Goal: Transaction & Acquisition: Obtain resource

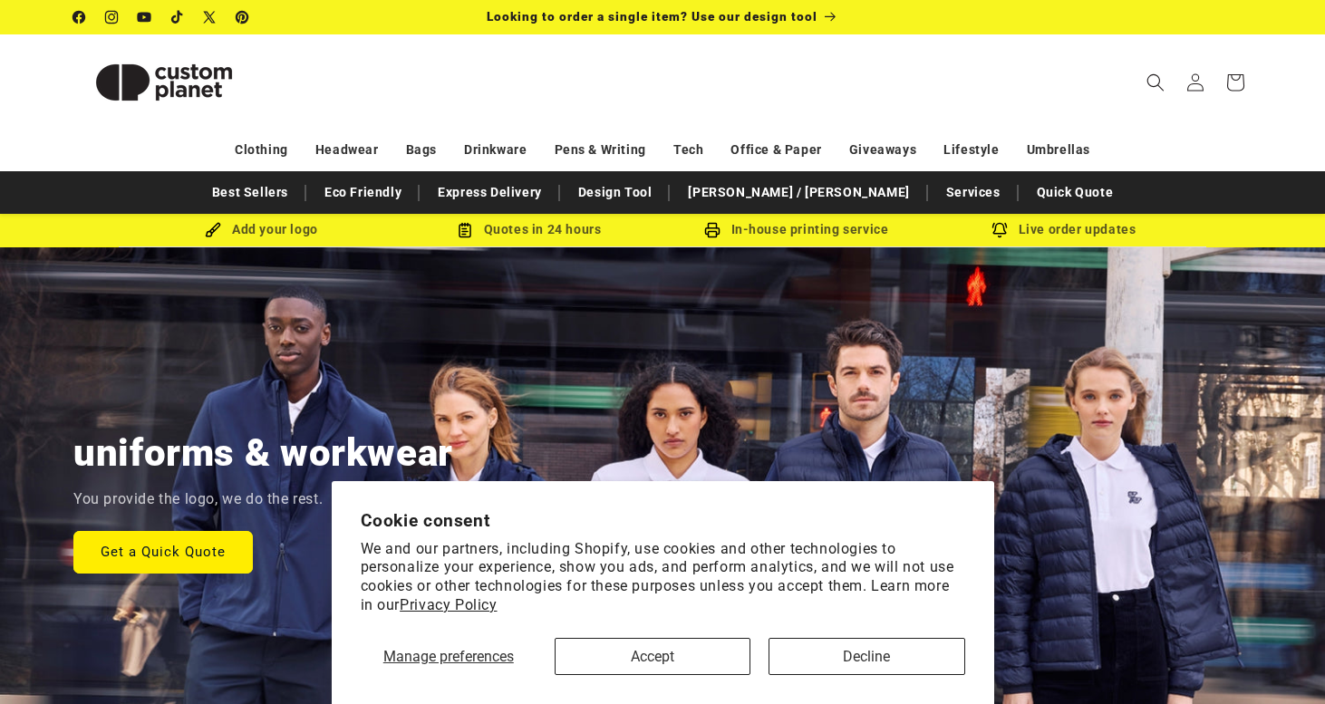
click at [697, 661] on button "Accept" at bounding box center [653, 656] width 196 height 37
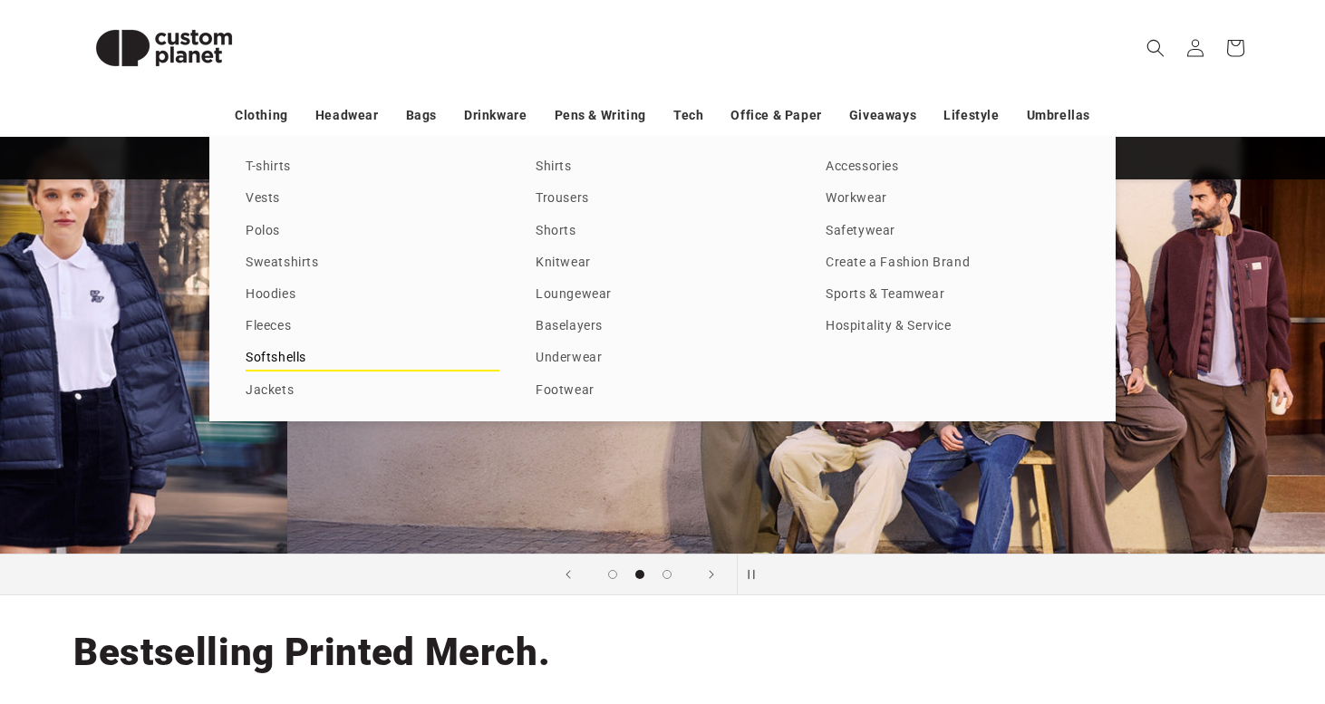
scroll to position [0, 1325]
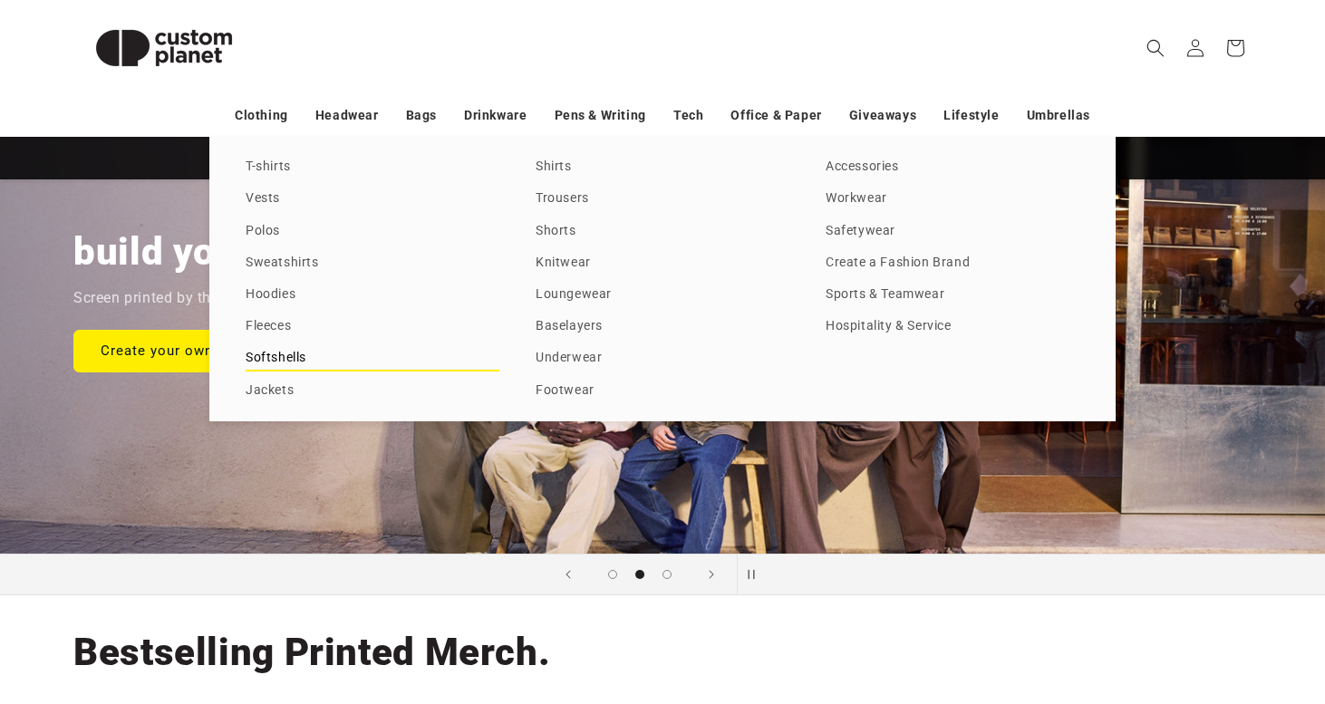
click at [332, 351] on link "Softshells" at bounding box center [373, 358] width 254 height 24
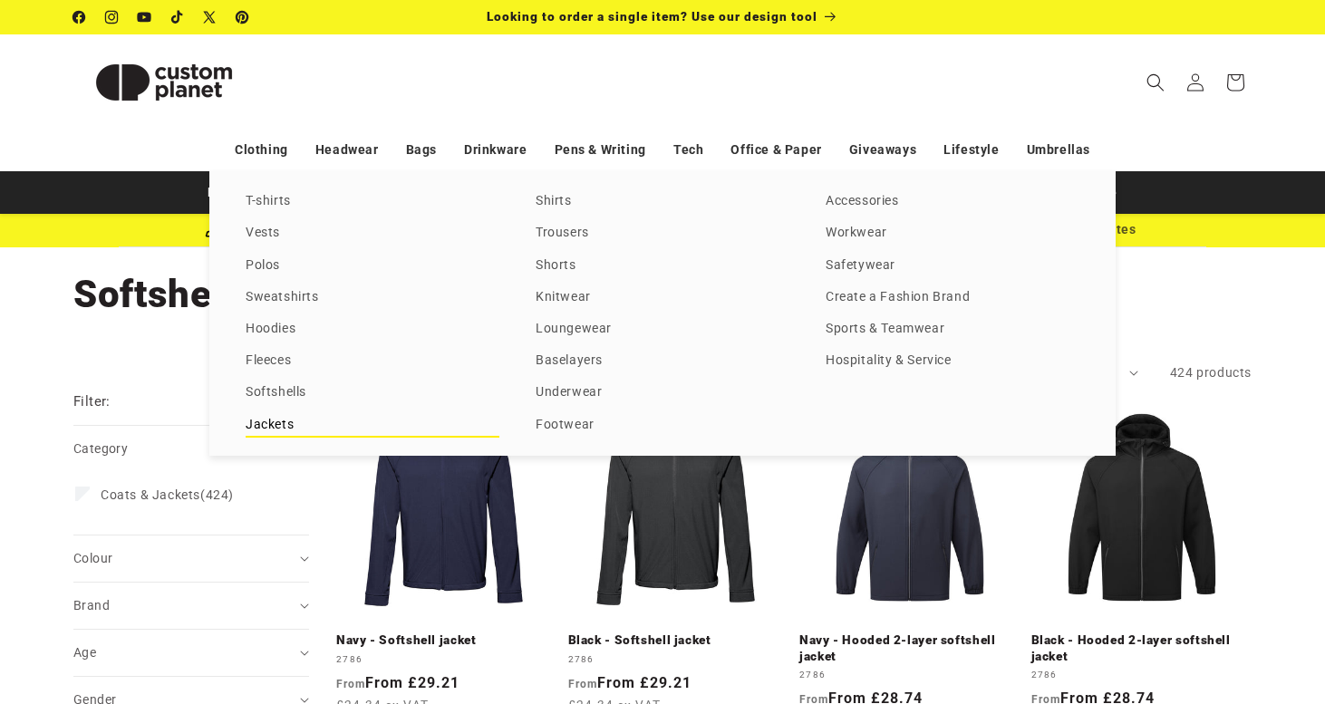
click at [300, 418] on link "Jackets" at bounding box center [373, 425] width 254 height 24
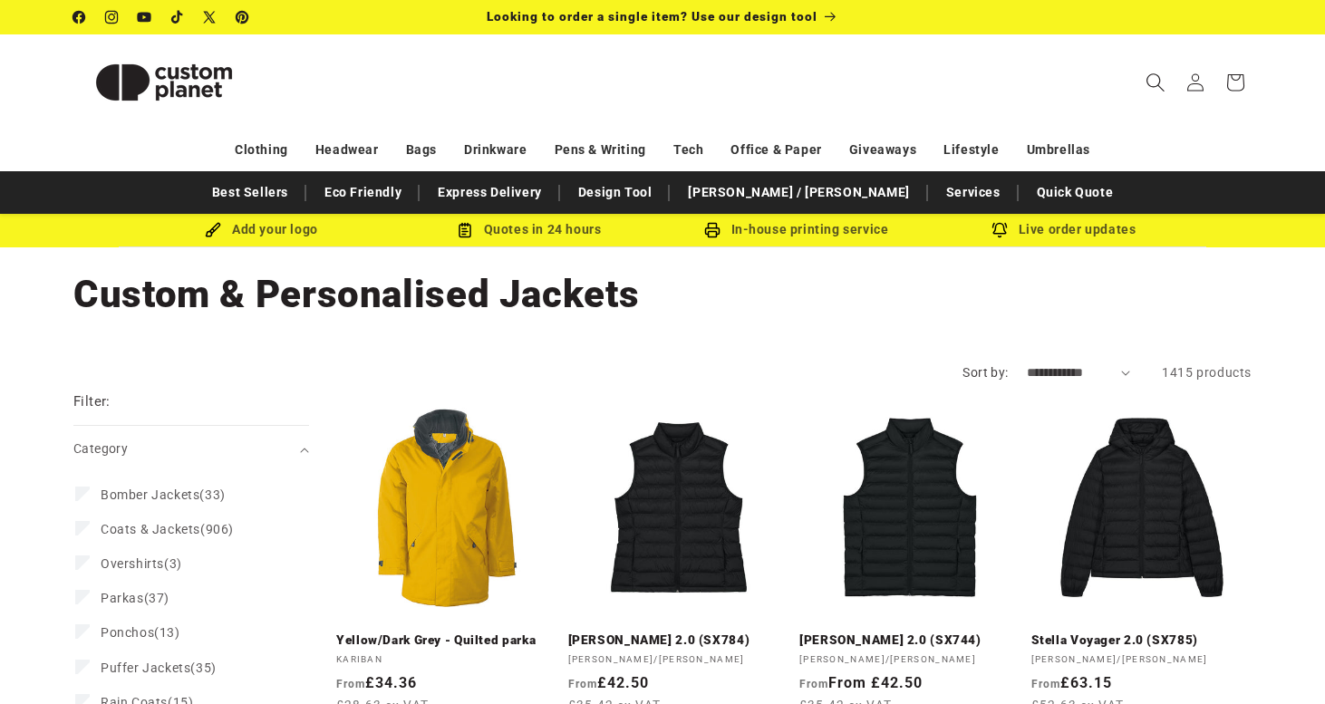
click at [1157, 80] on icon "Search" at bounding box center [1155, 82] width 19 height 19
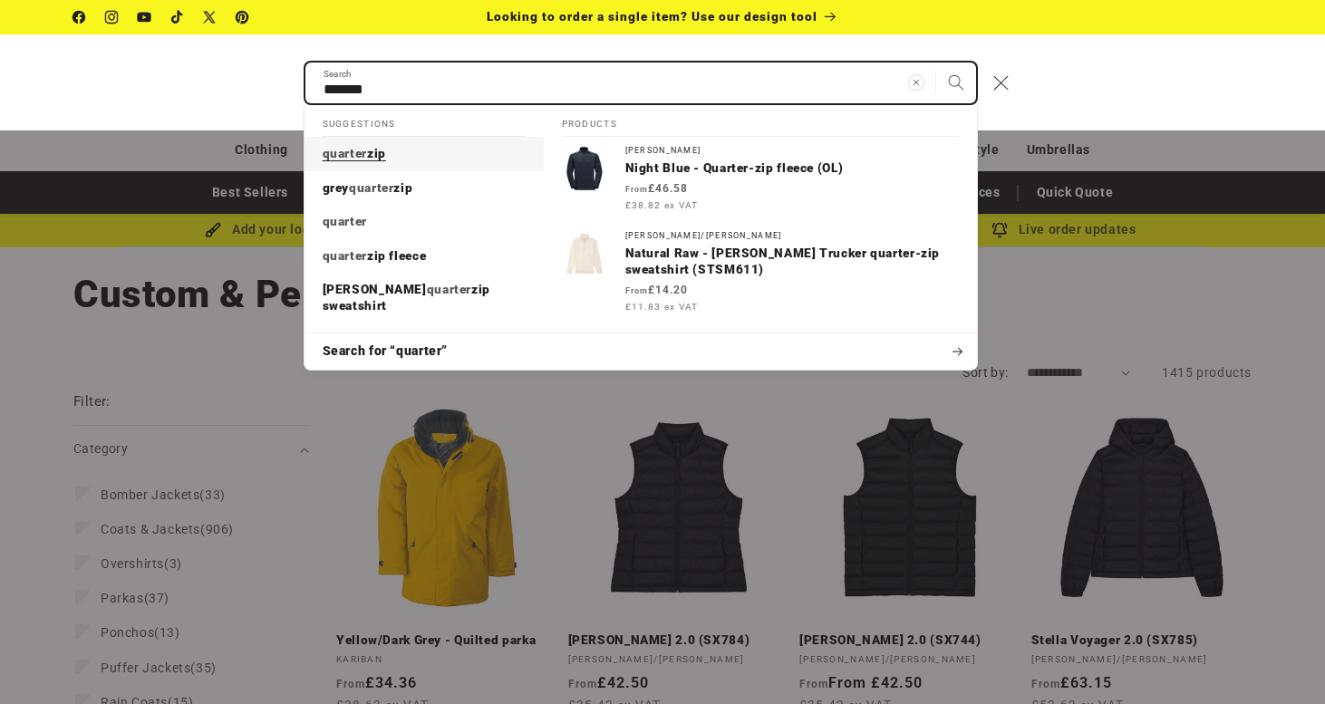
type input "*******"
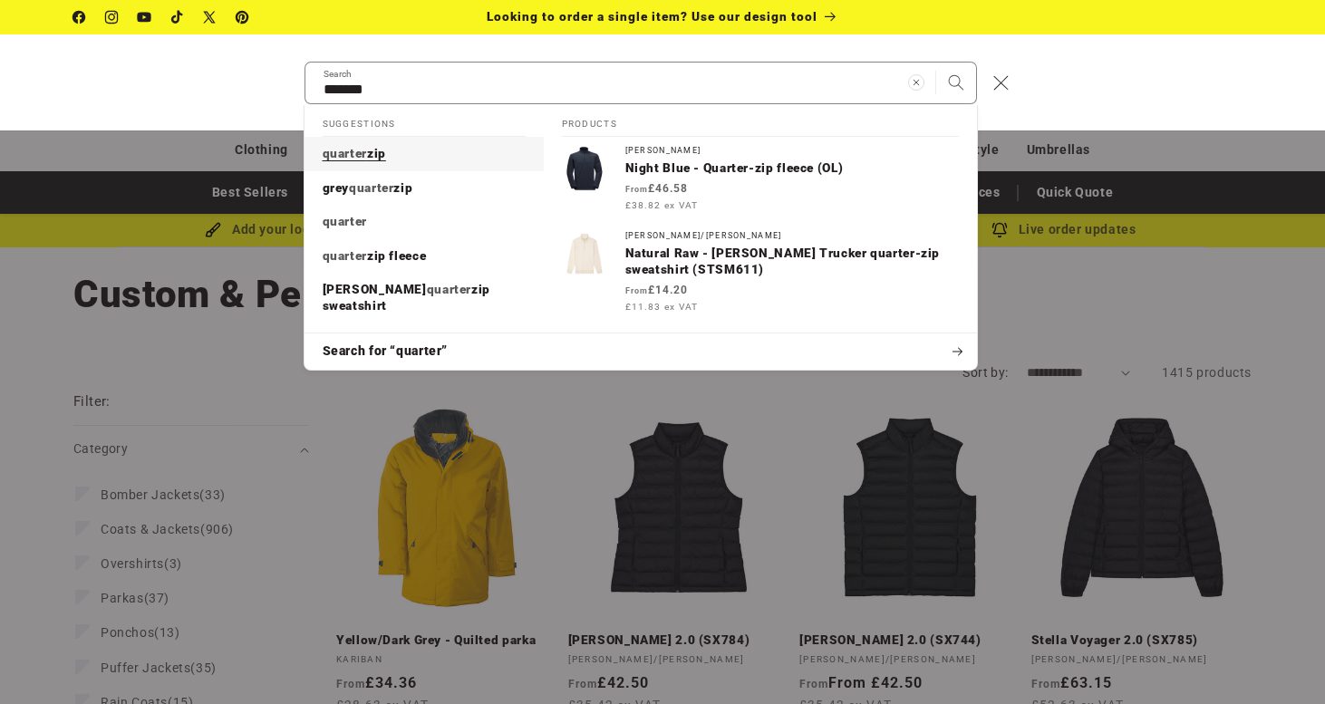
click at [461, 154] on link "quarter zip" at bounding box center [424, 154] width 239 height 34
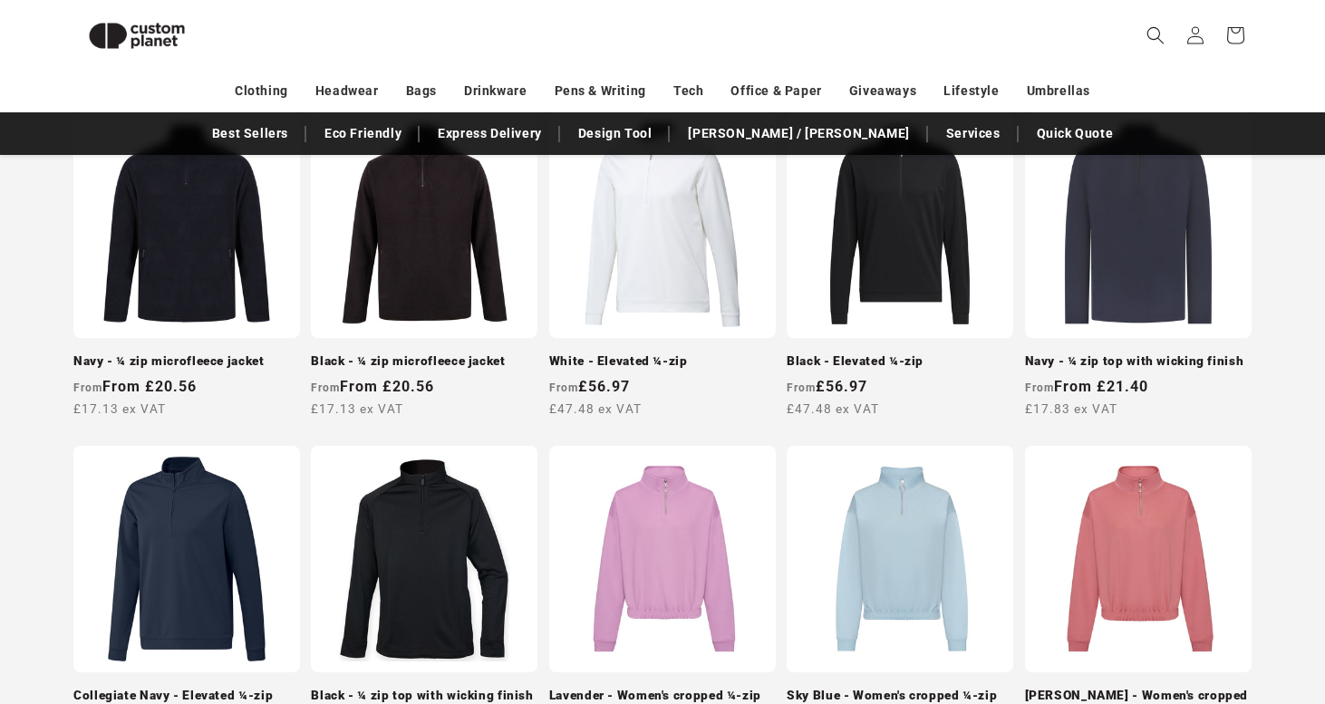
scroll to position [1011, 0]
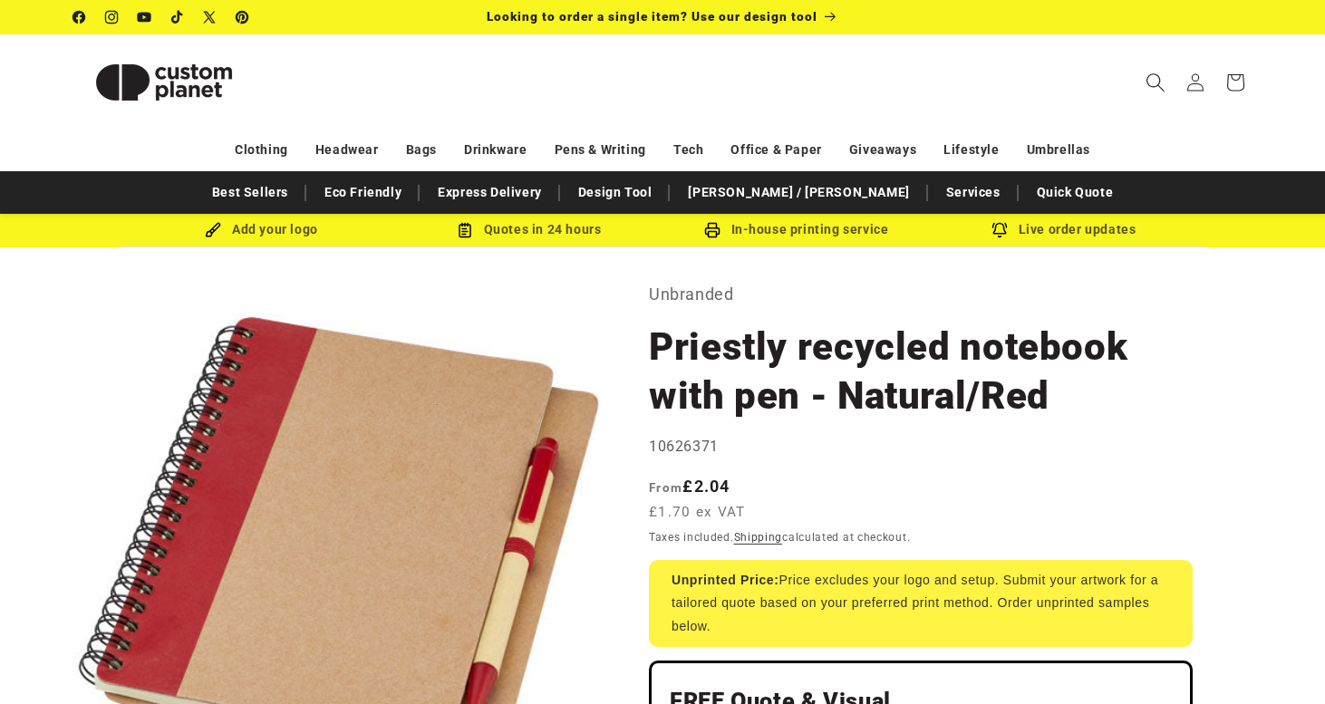
click at [1165, 84] on icon "Search" at bounding box center [1155, 82] width 19 height 19
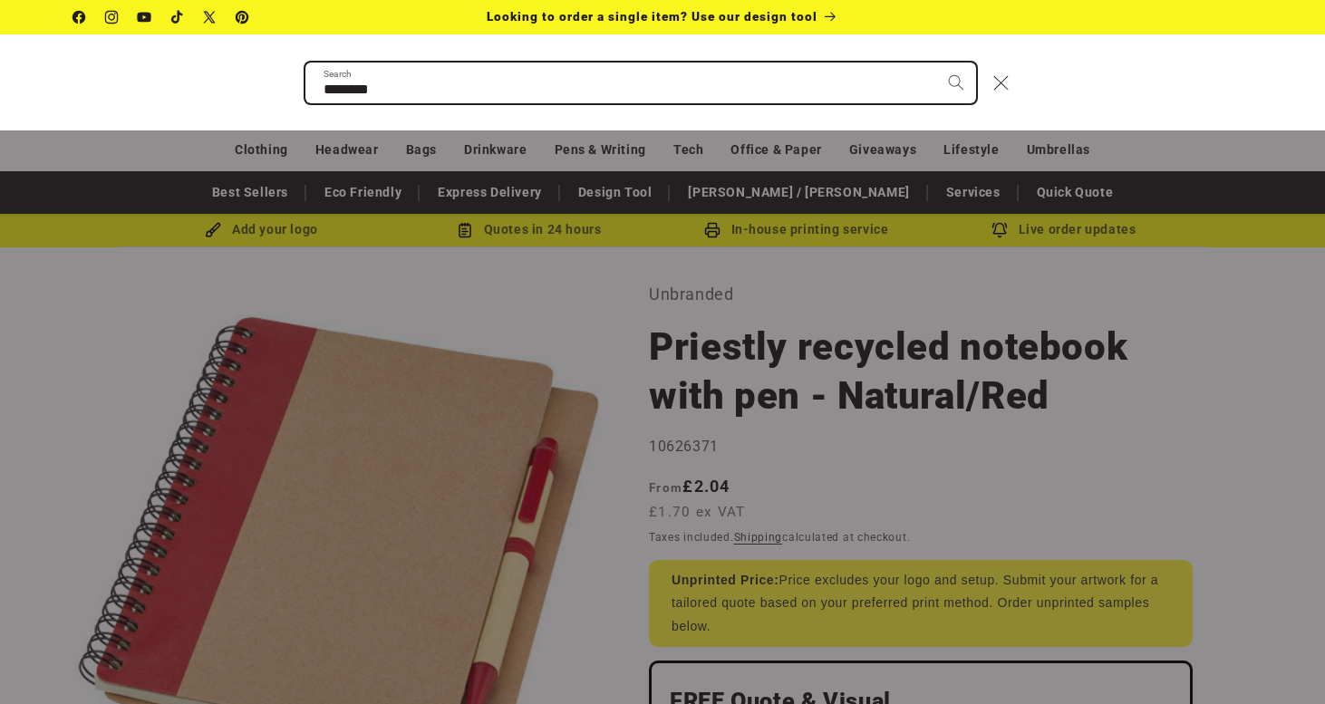
type input "********"
click at [955, 82] on button "Search" at bounding box center [956, 83] width 40 height 40
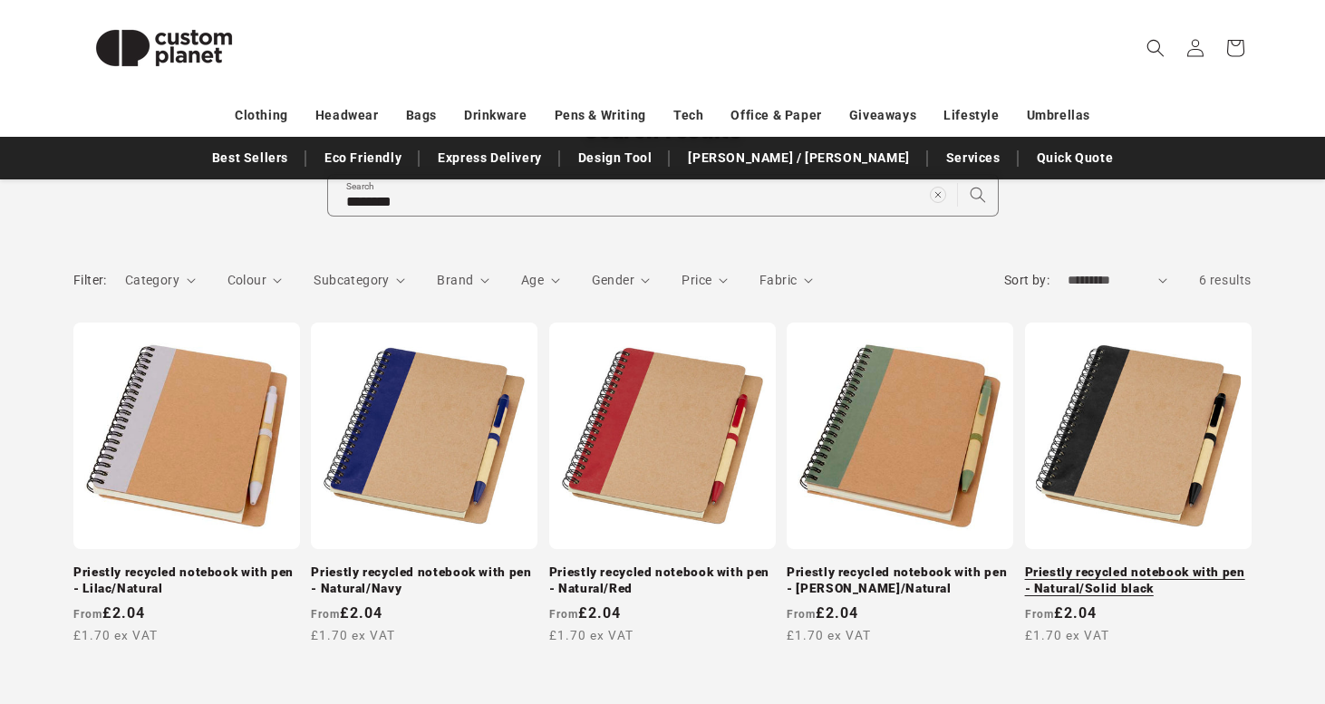
scroll to position [181, 0]
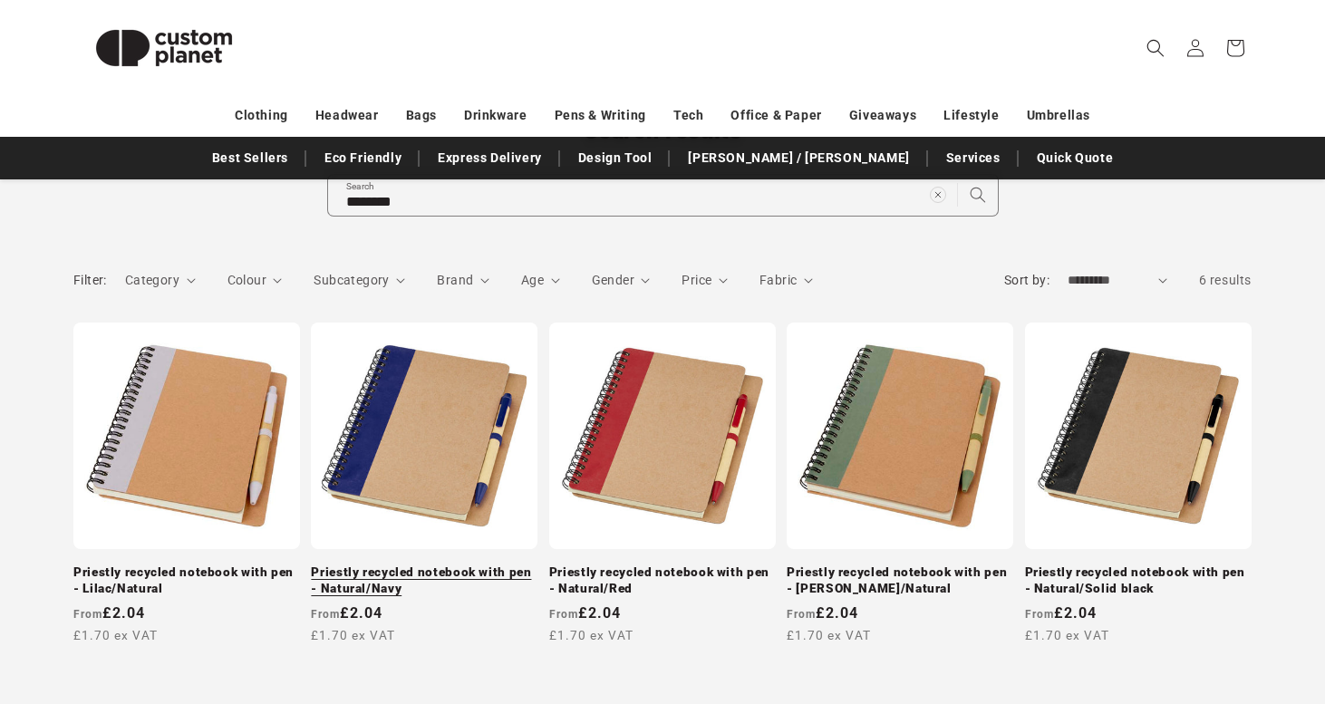
click at [492, 565] on link "Priestly recycled notebook with pen - Natural/Navy" at bounding box center [424, 581] width 227 height 32
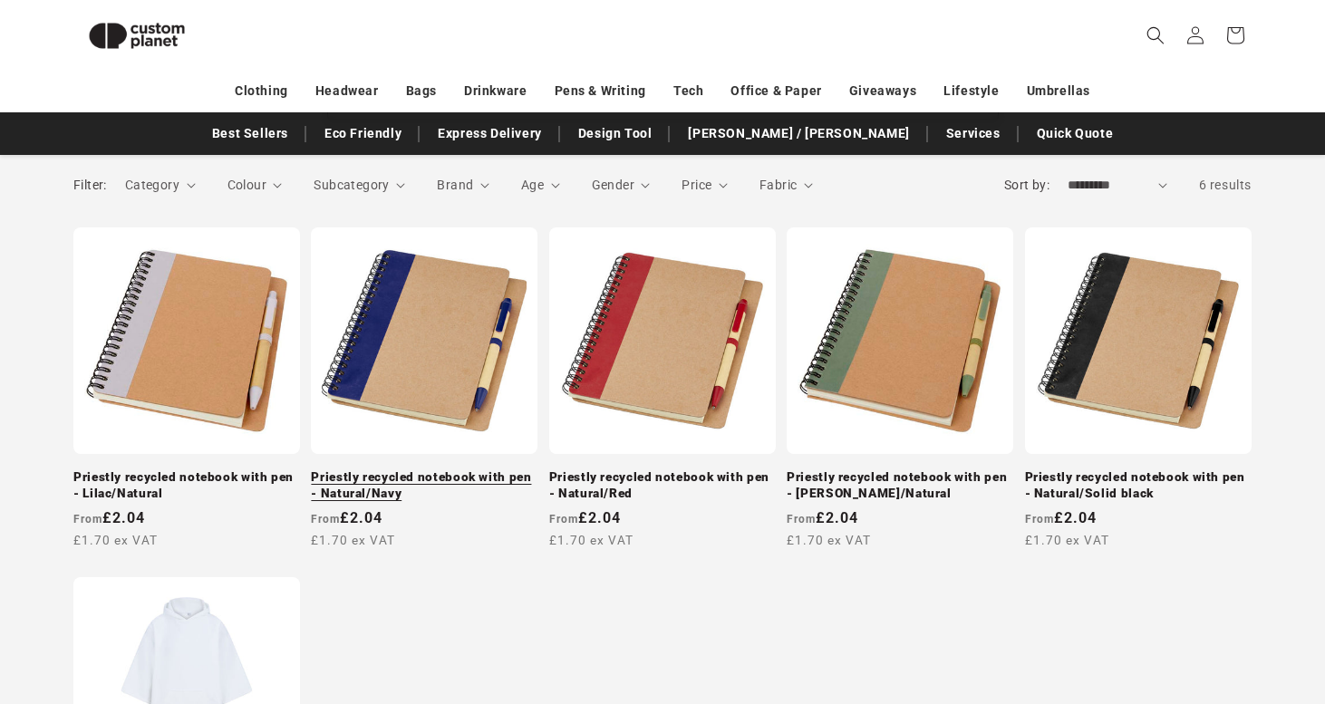
scroll to position [253, 0]
click at [375, 469] on link "Priestly recycled notebook with pen - Natural/Navy" at bounding box center [424, 485] width 227 height 32
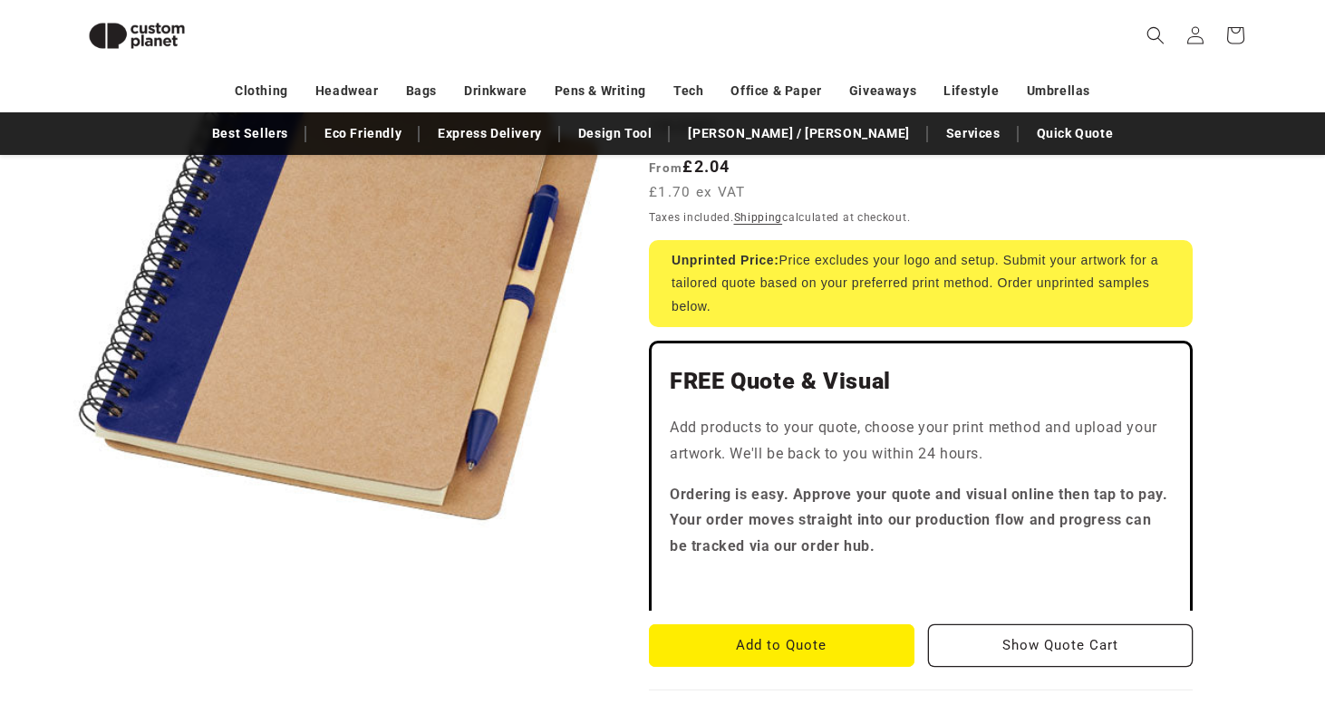
scroll to position [314, 0]
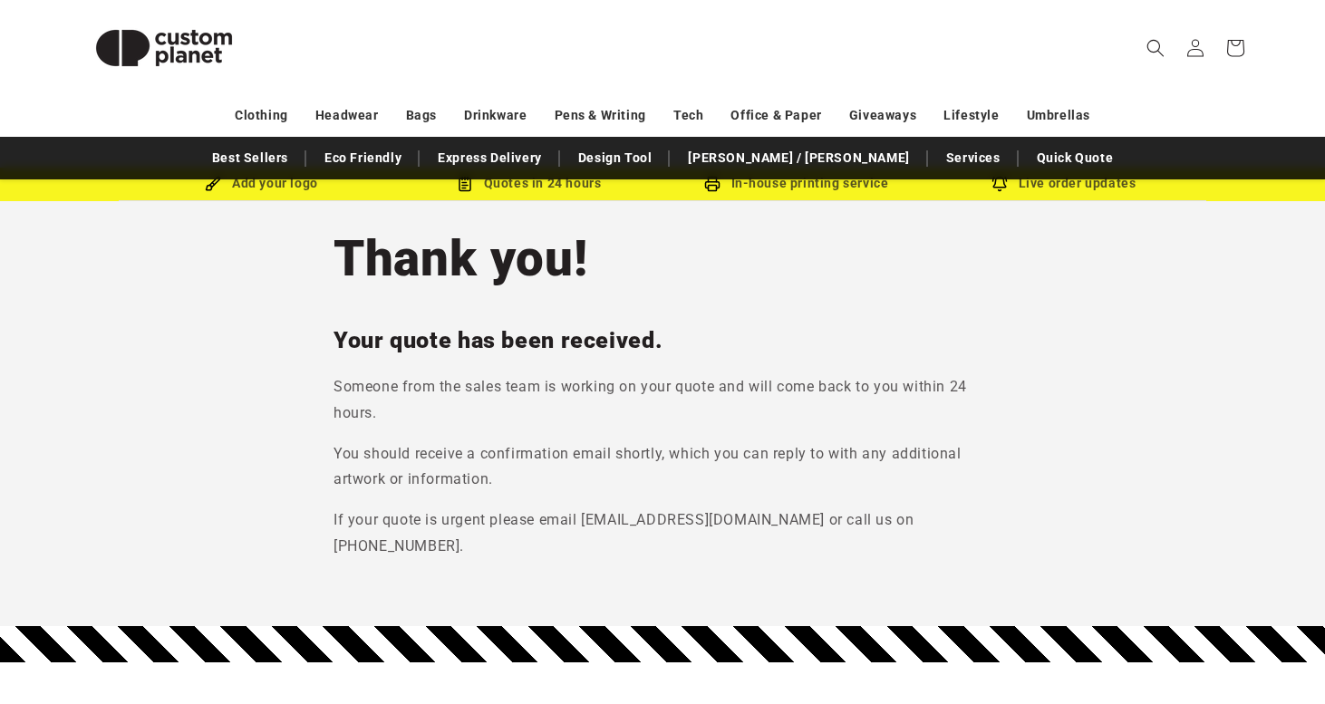
scroll to position [60, 0]
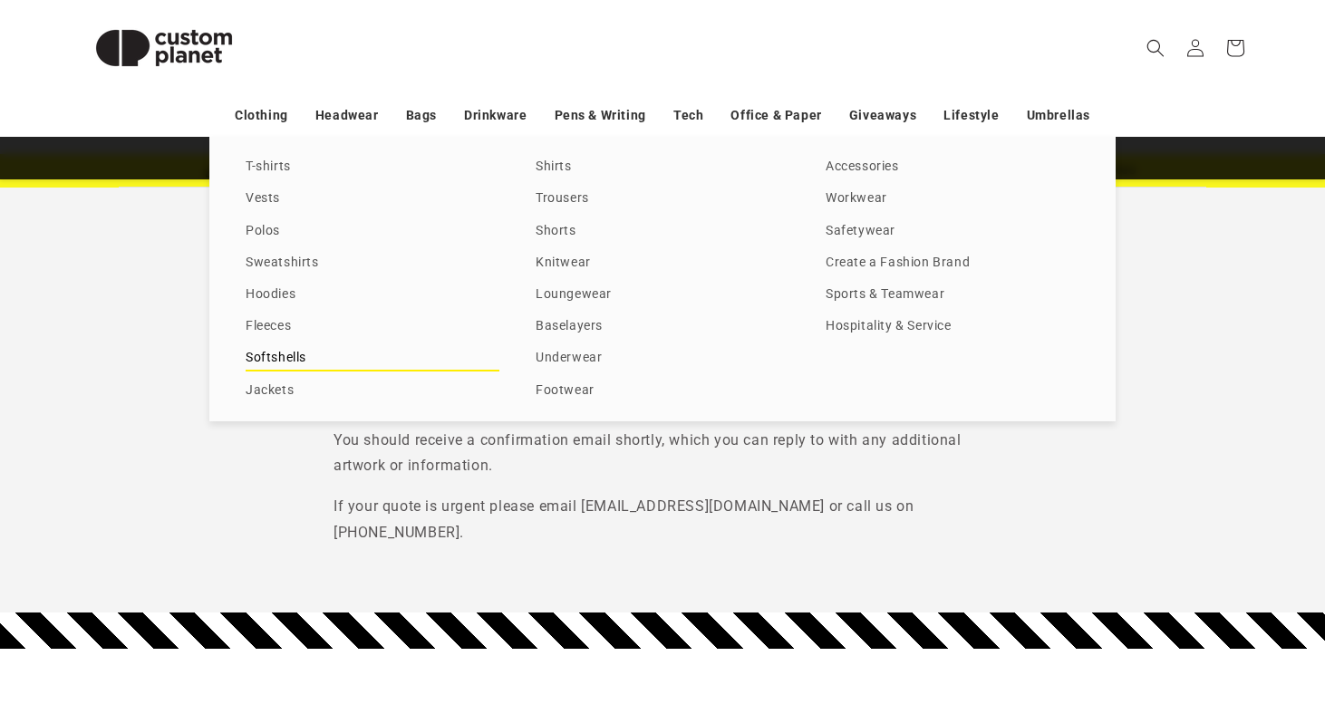
click at [293, 359] on link "Softshells" at bounding box center [373, 358] width 254 height 24
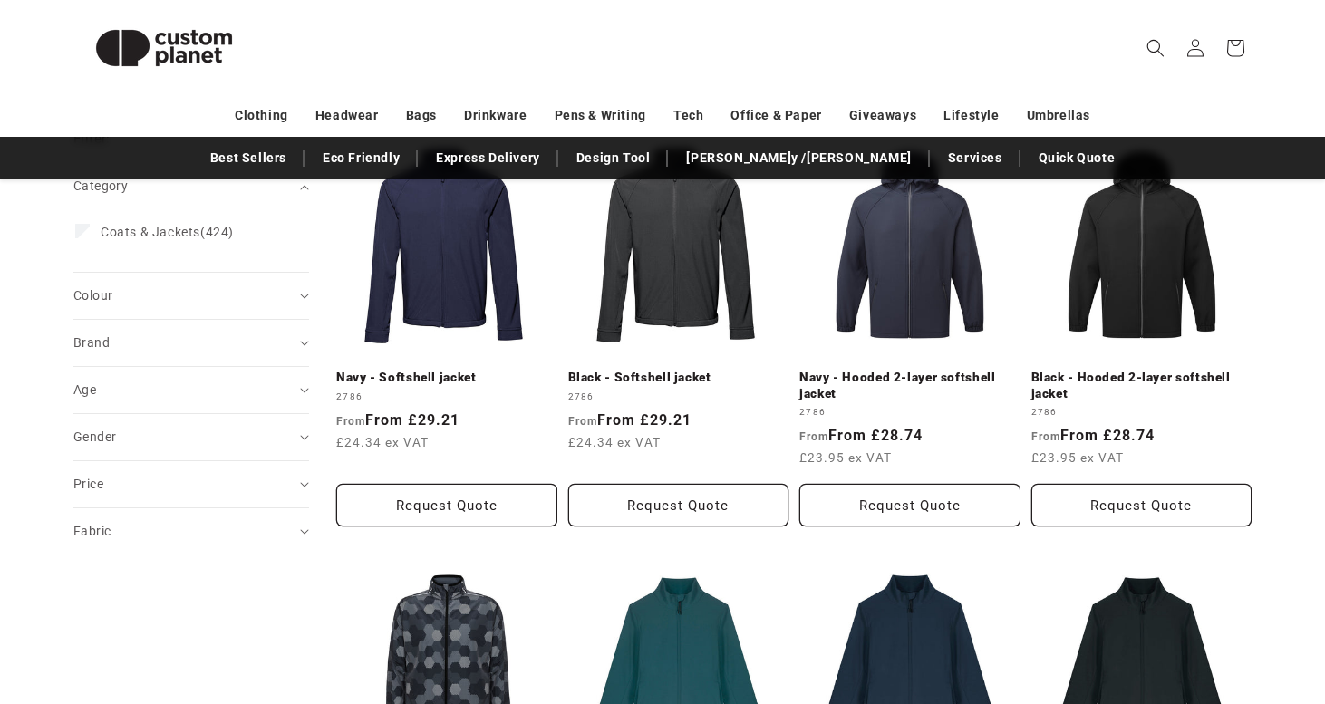
scroll to position [22, 0]
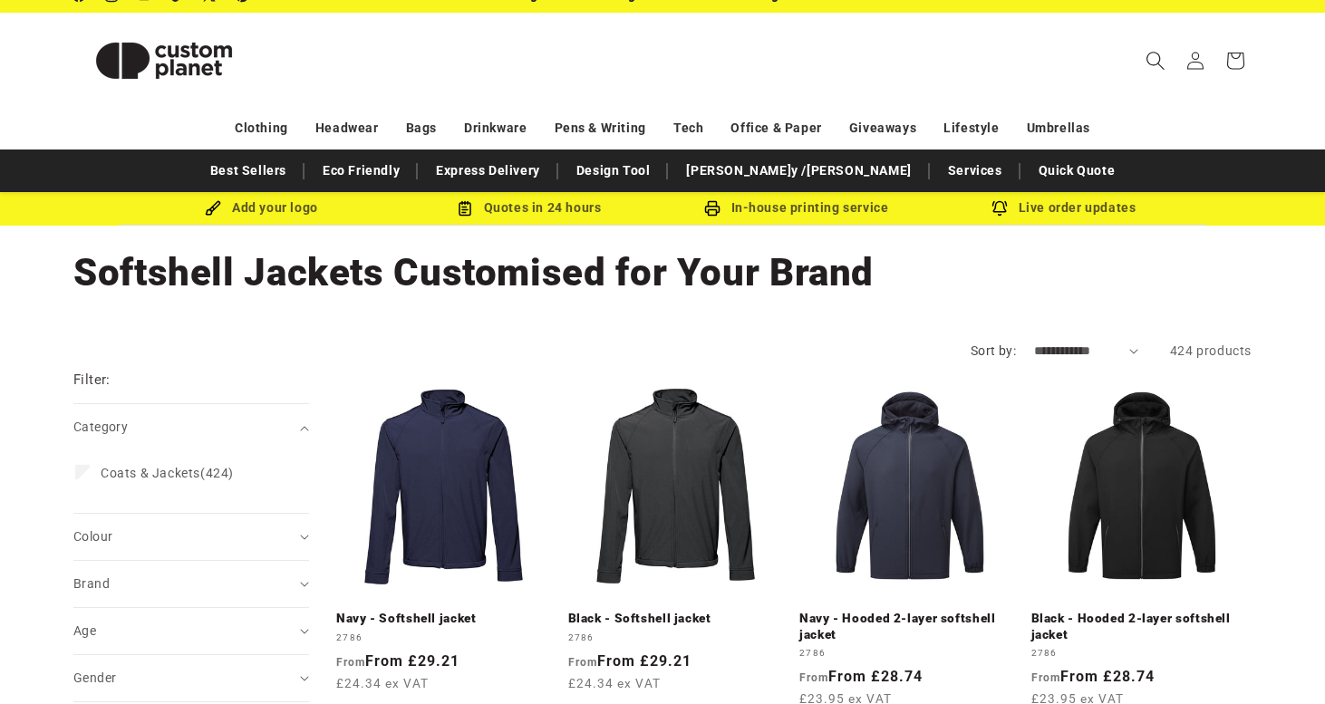
click at [1164, 63] on icon "Search" at bounding box center [1155, 60] width 19 height 19
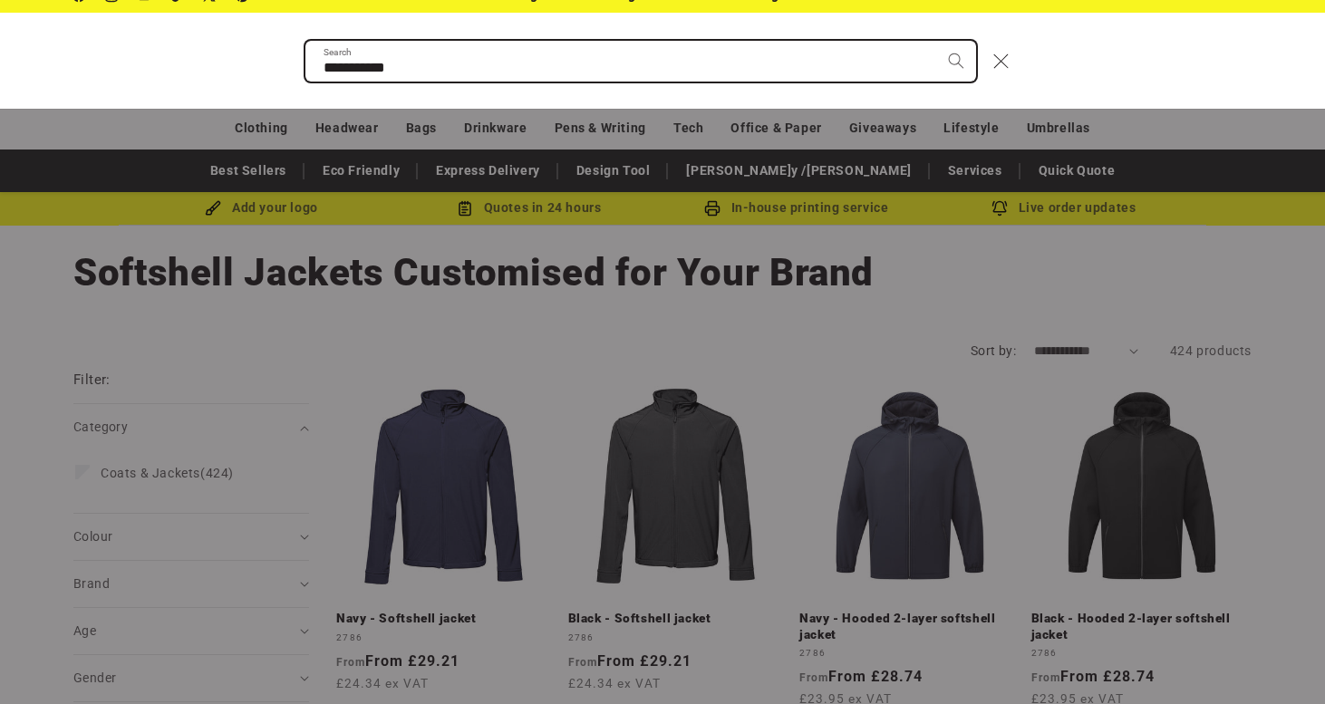
type input "**********"
click at [955, 60] on button "Search" at bounding box center [956, 61] width 40 height 40
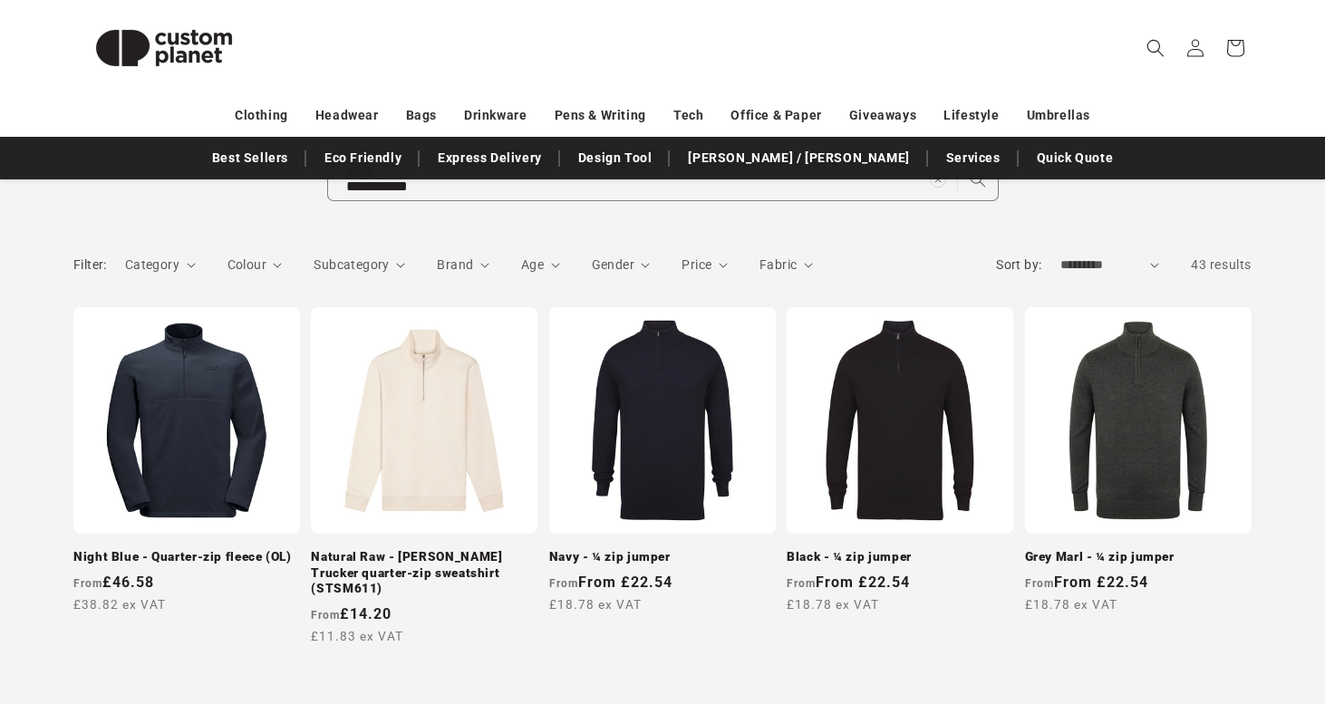
scroll to position [199, 0]
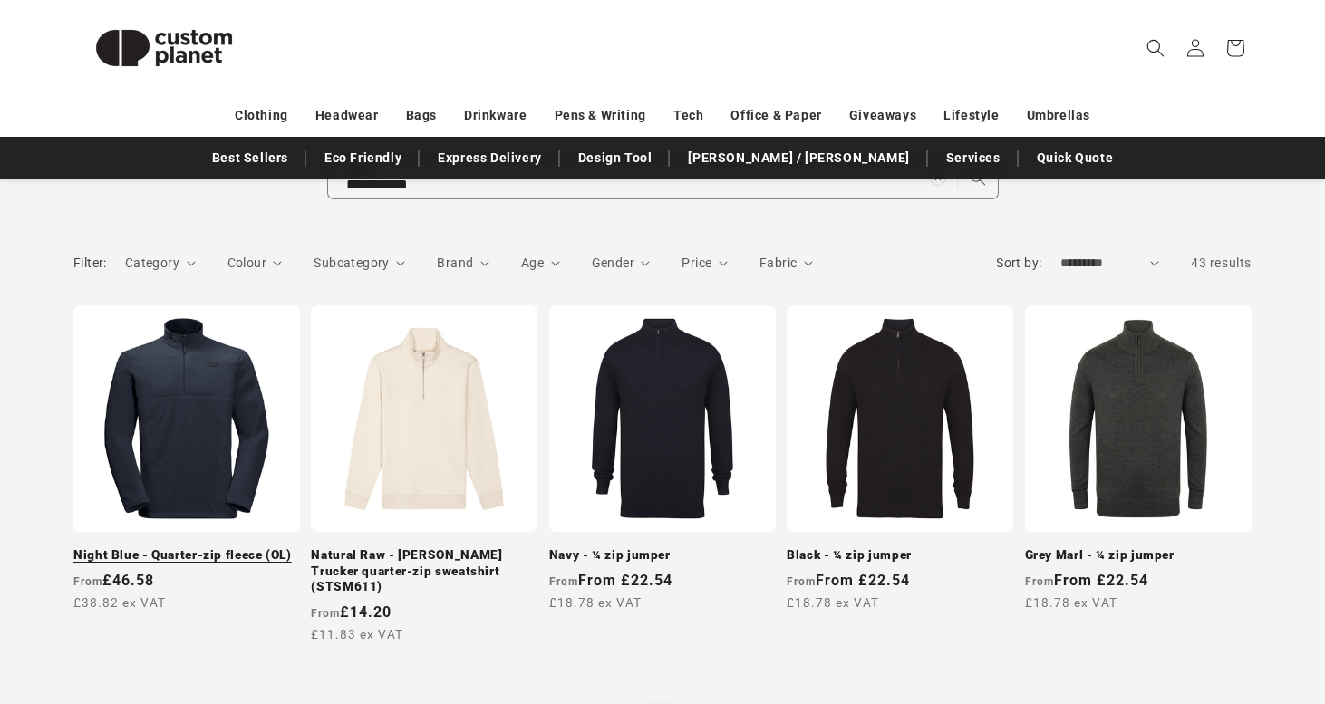
click at [268, 548] on link "Night Blue - Quarter-zip fleece (OL)" at bounding box center [186, 556] width 227 height 16
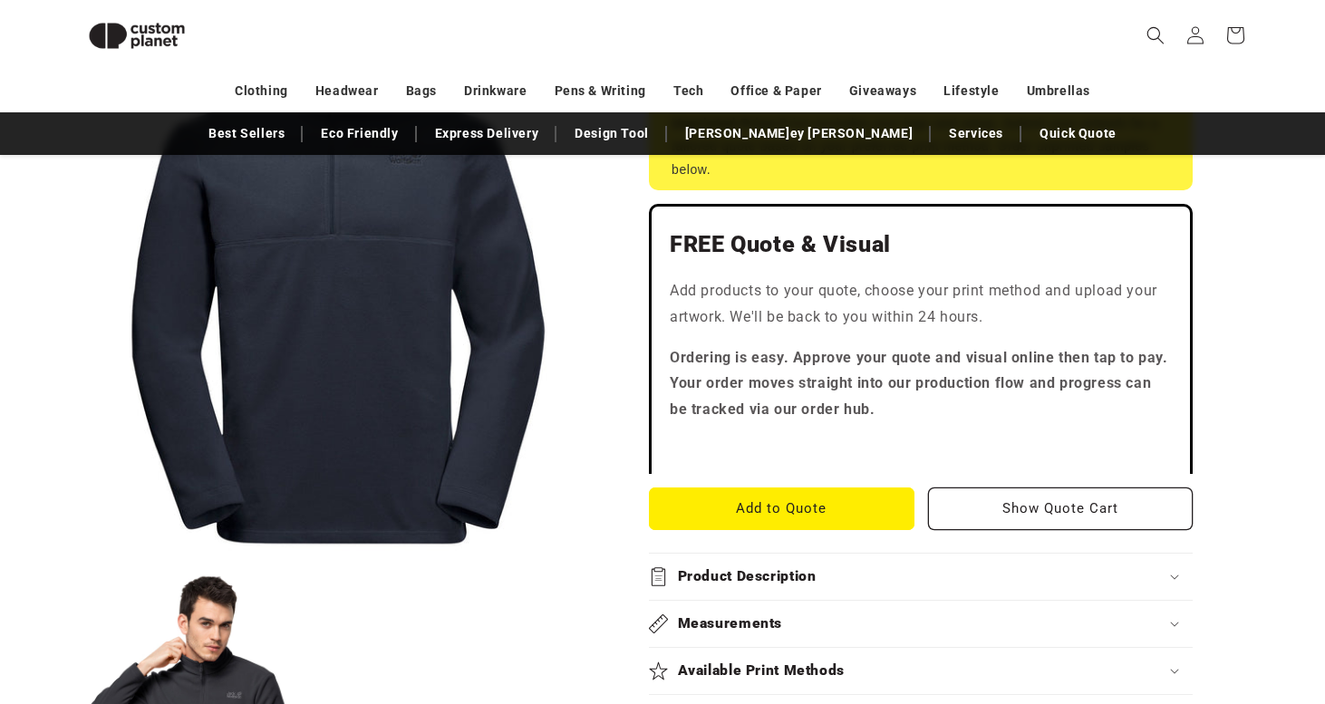
scroll to position [451, 0]
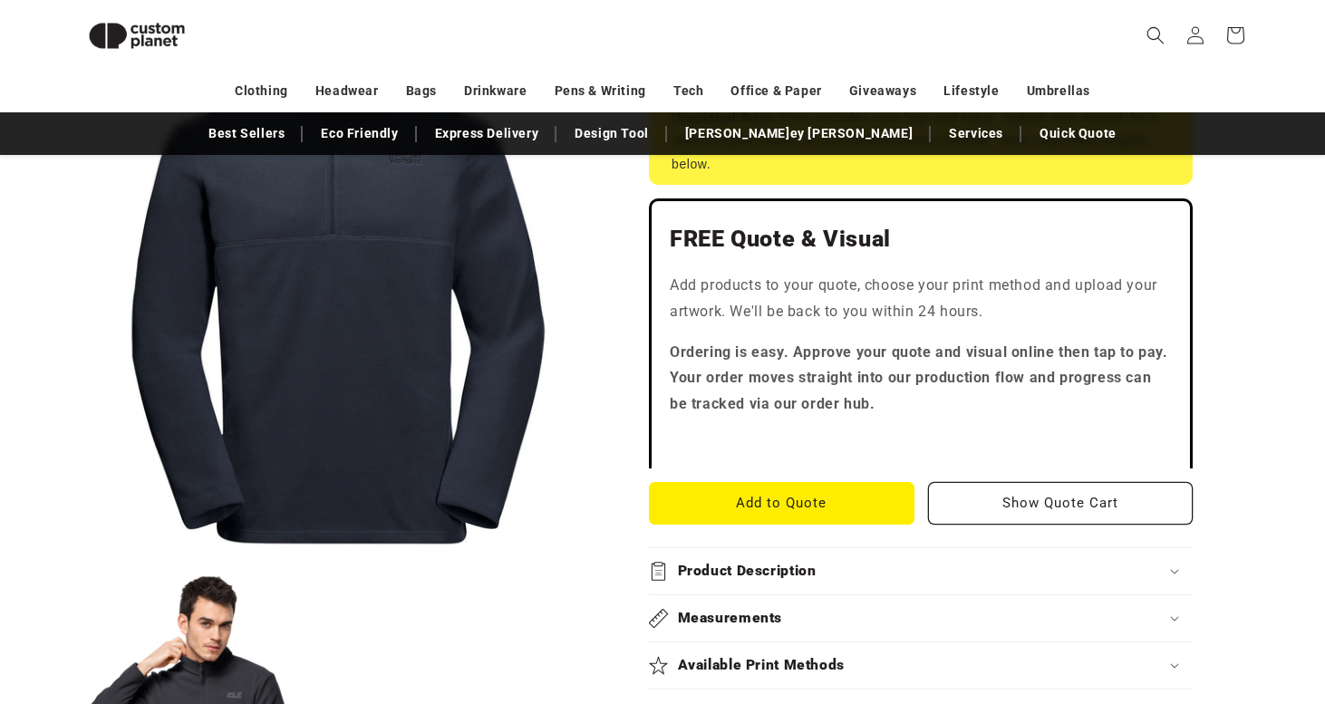
click at [965, 282] on p "Add products to your quote, choose your print method and upload your artwork. W…" at bounding box center [921, 299] width 502 height 53
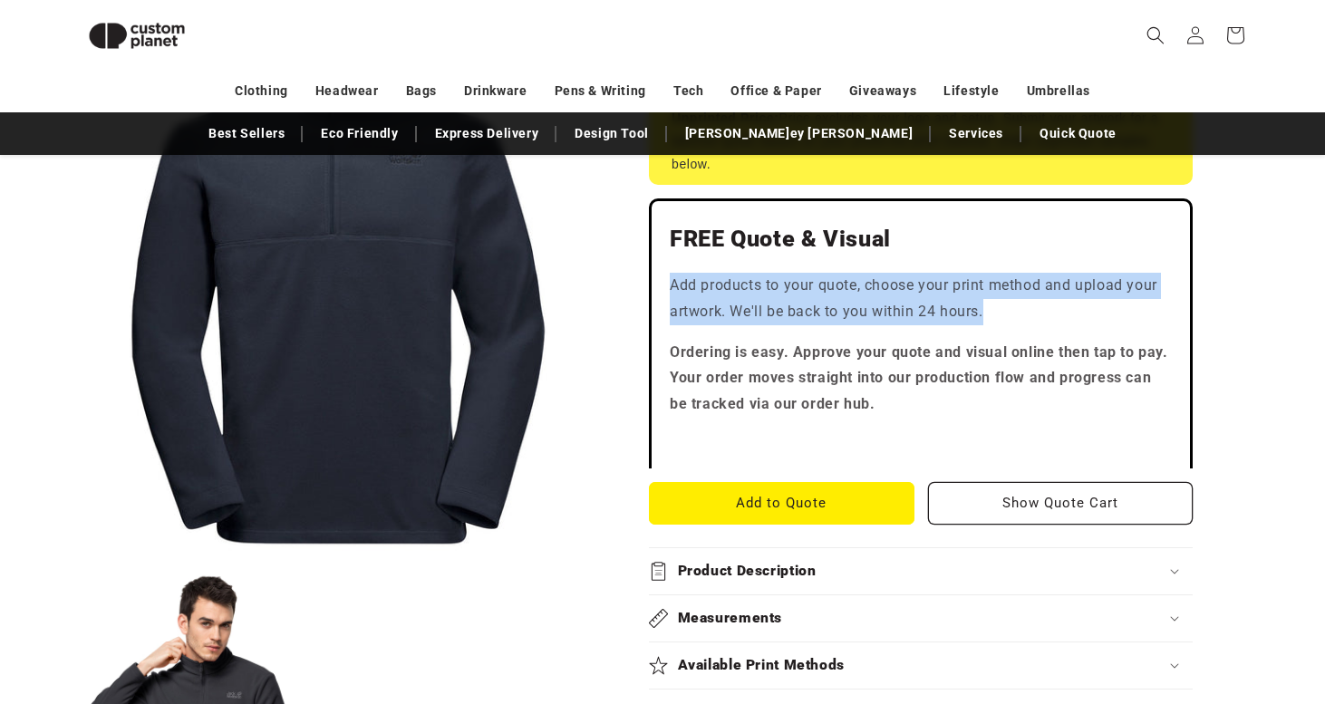
click at [965, 282] on p "Add products to your quote, choose your print method and upload your artwork. W…" at bounding box center [921, 299] width 502 height 53
click at [949, 294] on p "Add products to your quote, choose your print method and upload your artwork. W…" at bounding box center [921, 299] width 502 height 53
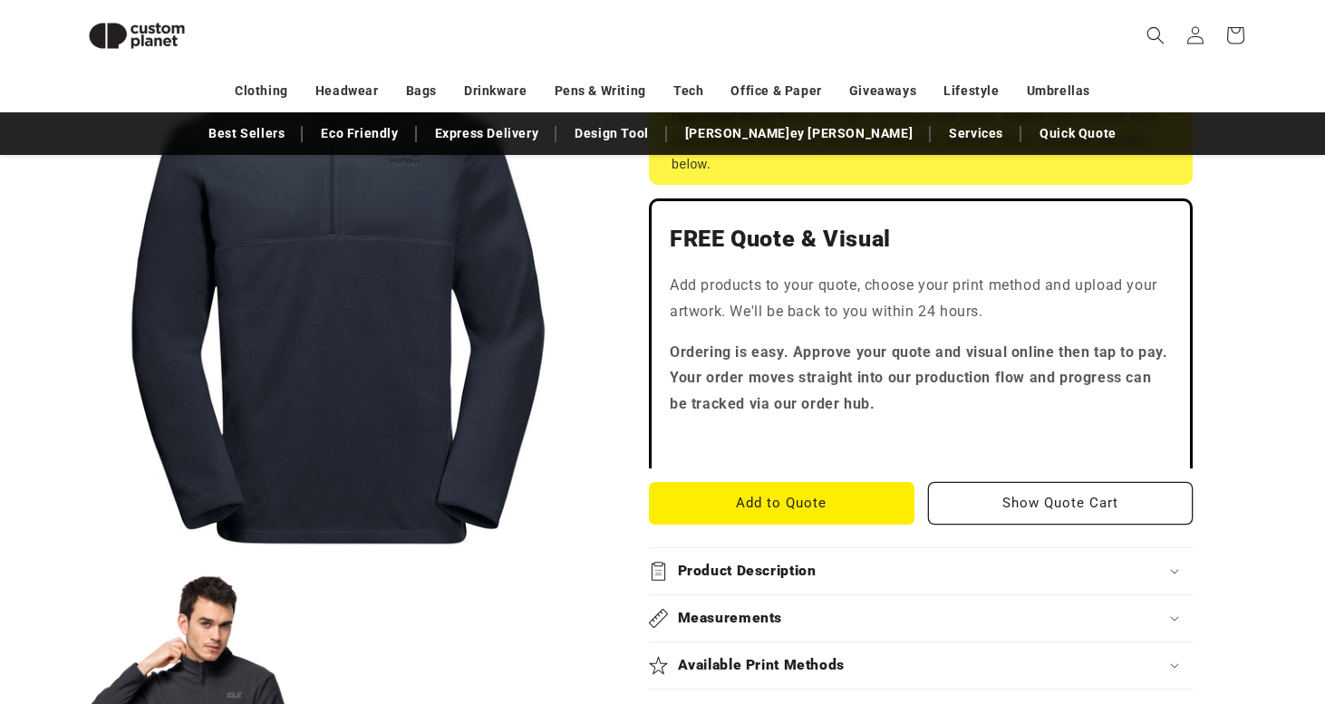
click at [949, 294] on p "Add products to your quote, choose your print method and upload your artwork. W…" at bounding box center [921, 299] width 502 height 53
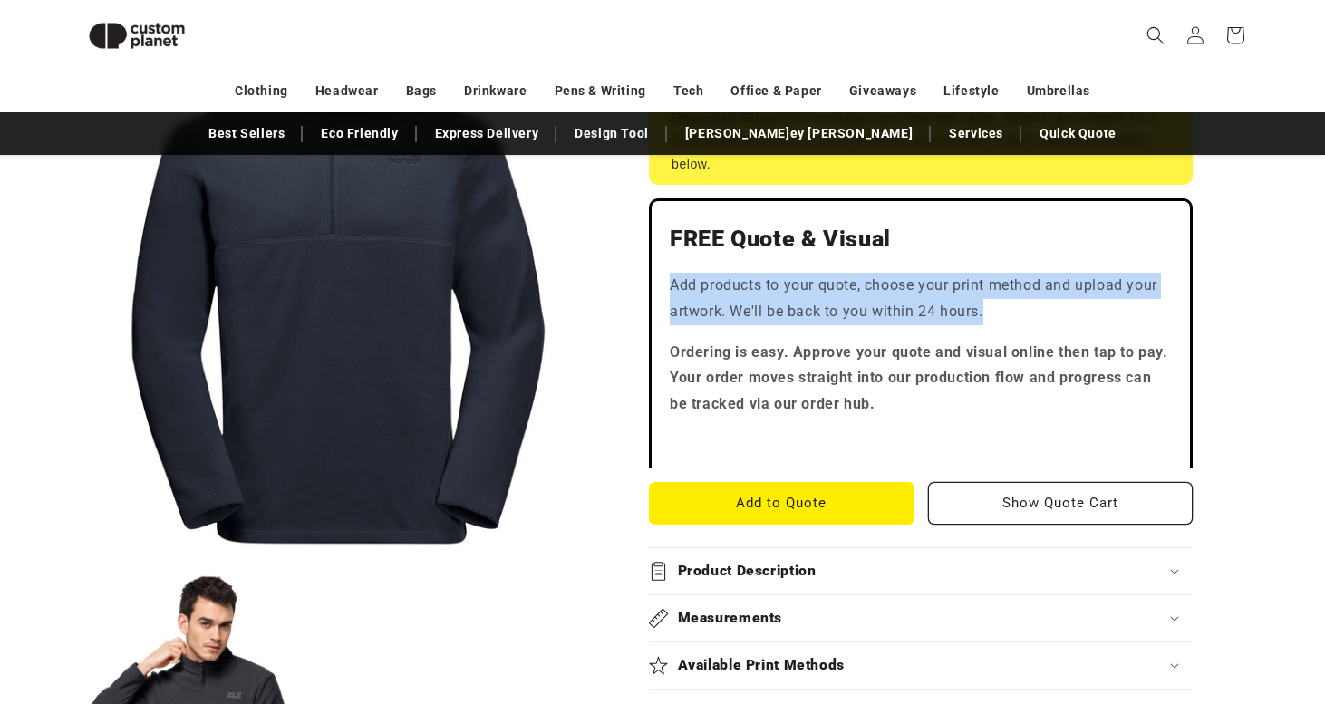
click at [946, 310] on p "Add products to your quote, choose your print method and upload your artwork. W…" at bounding box center [921, 299] width 502 height 53
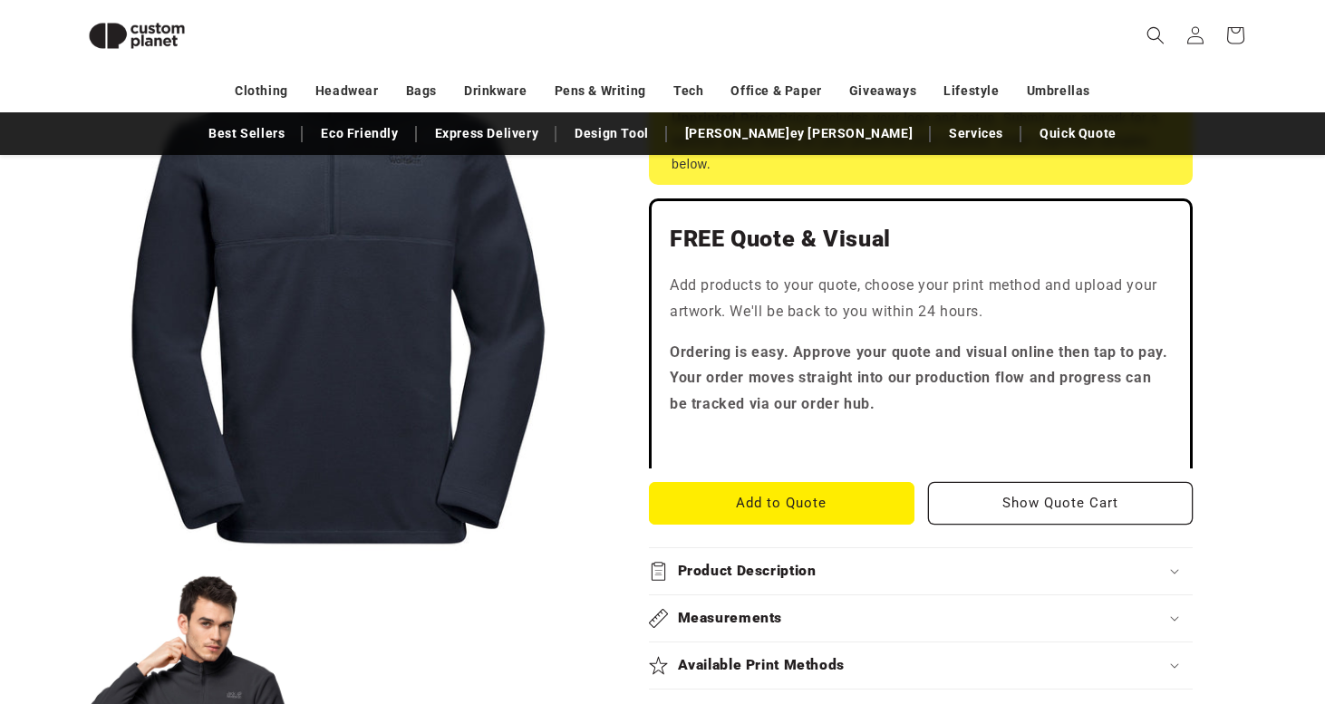
click at [946, 310] on p "Add products to your quote, choose your print method and upload your artwork. W…" at bounding box center [921, 299] width 502 height 53
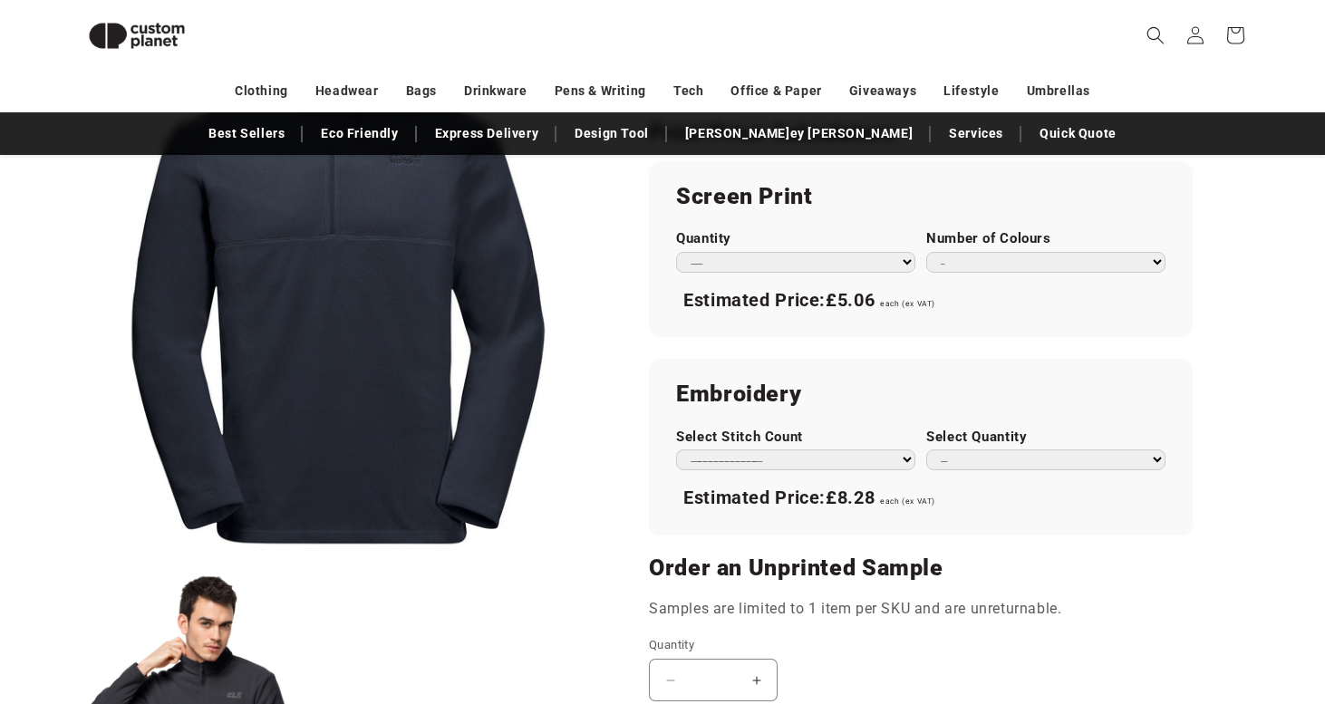
scroll to position [1098, 0]
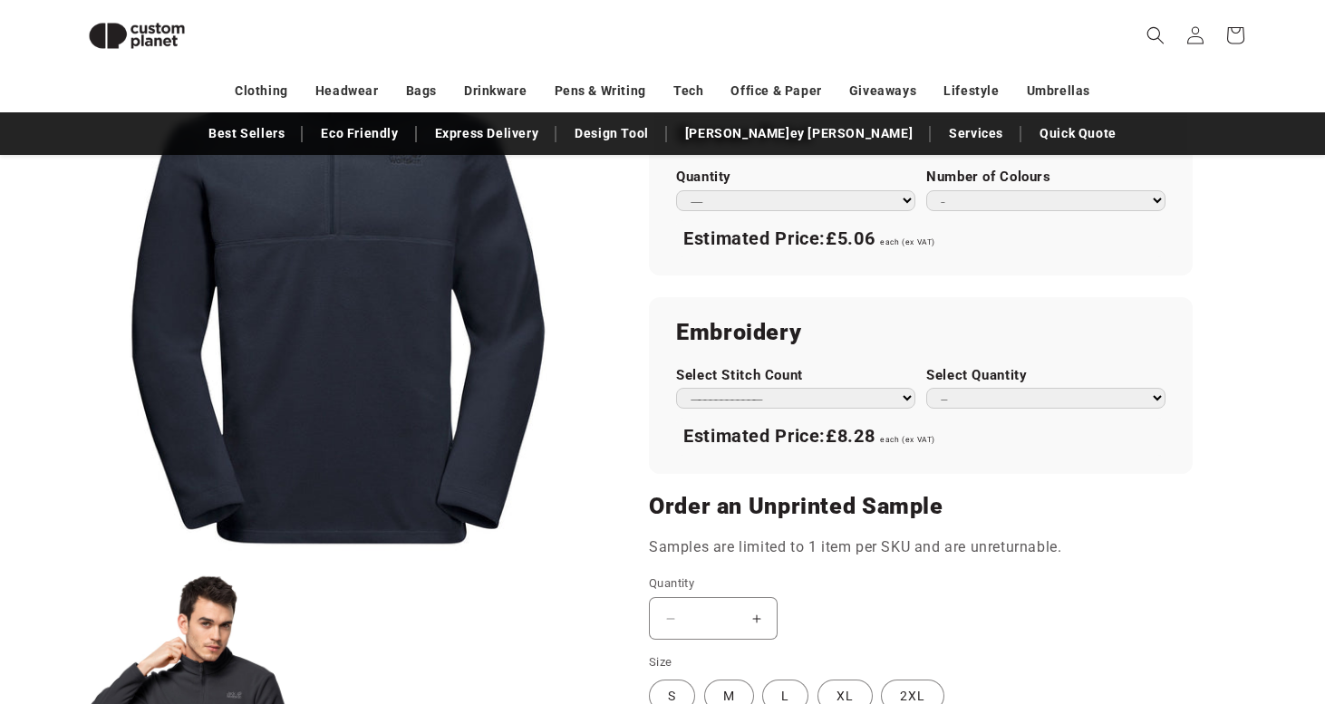
click at [742, 388] on select "**********" at bounding box center [795, 398] width 239 height 21
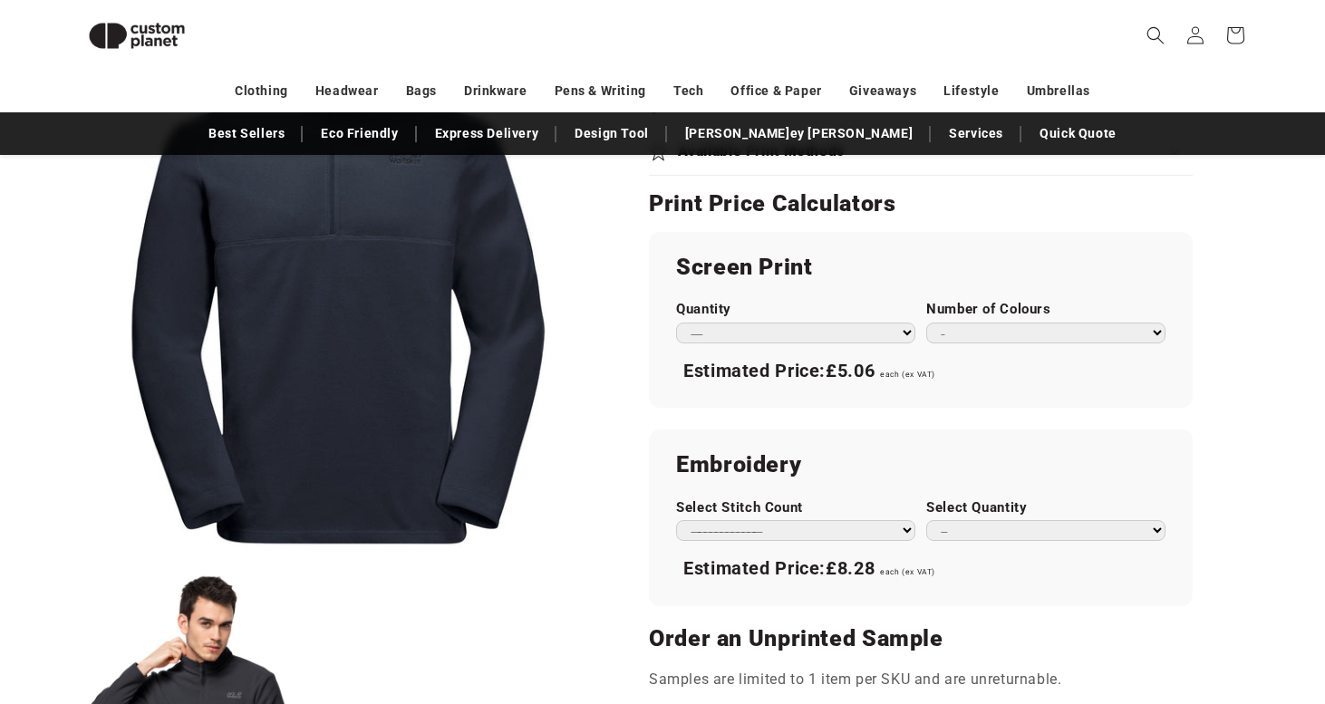
scroll to position [945, 0]
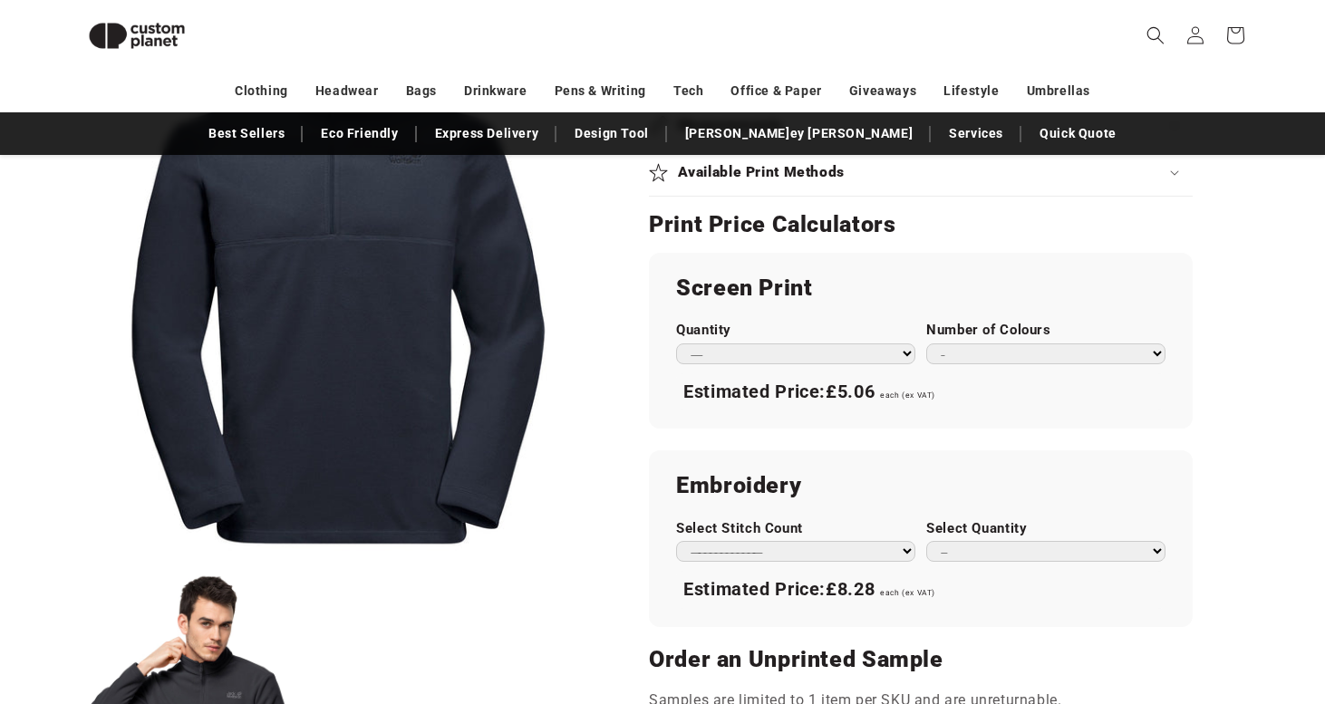
click at [849, 393] on span "£5.06" at bounding box center [850, 392] width 49 height 22
click at [840, 387] on span "£5.06" at bounding box center [850, 392] width 49 height 22
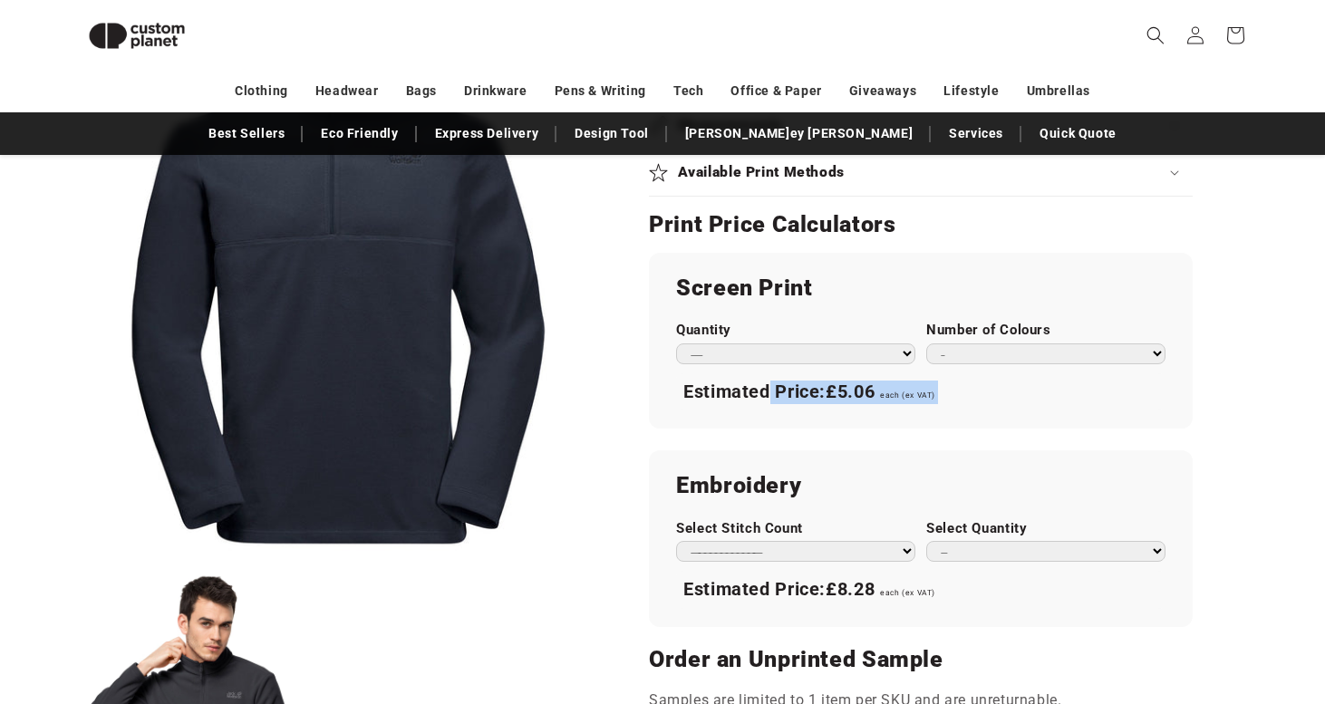
click at [849, 387] on span "£5.06" at bounding box center [850, 392] width 49 height 22
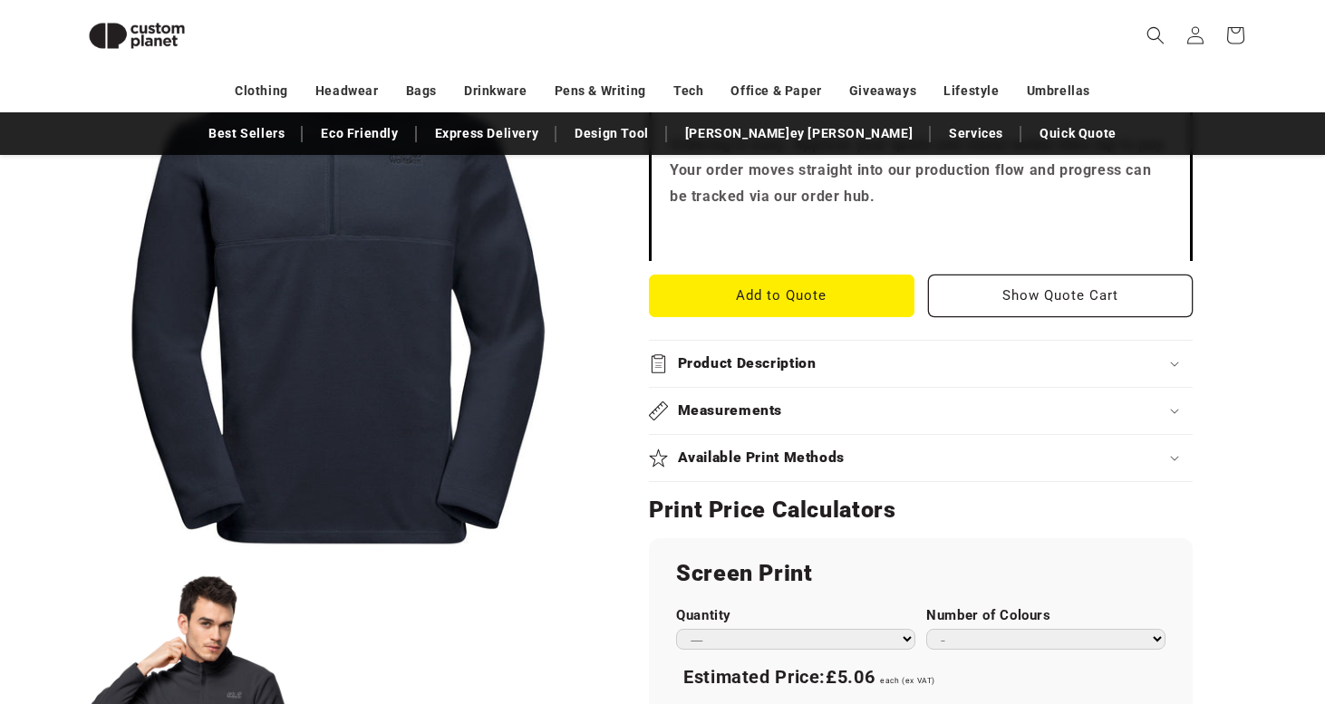
scroll to position [657, 0]
